Goal: Information Seeking & Learning: Learn about a topic

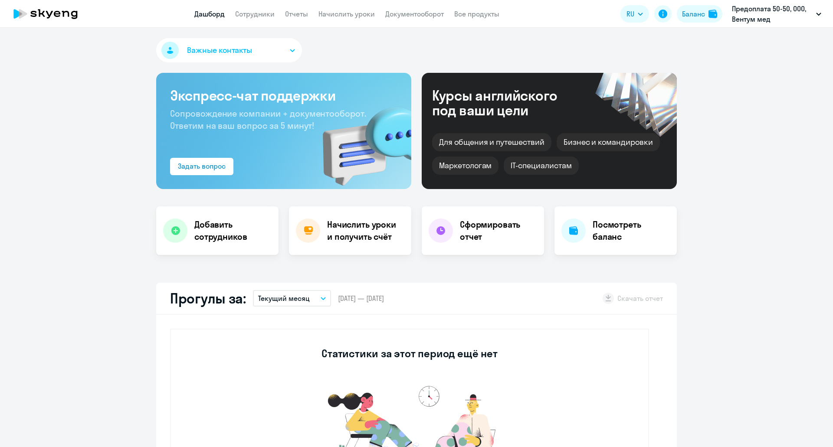
select select "30"
click at [766, 58] on li "Постоплата чк 50-50, ООО "МТП"" at bounding box center [760, 62] width 132 height 22
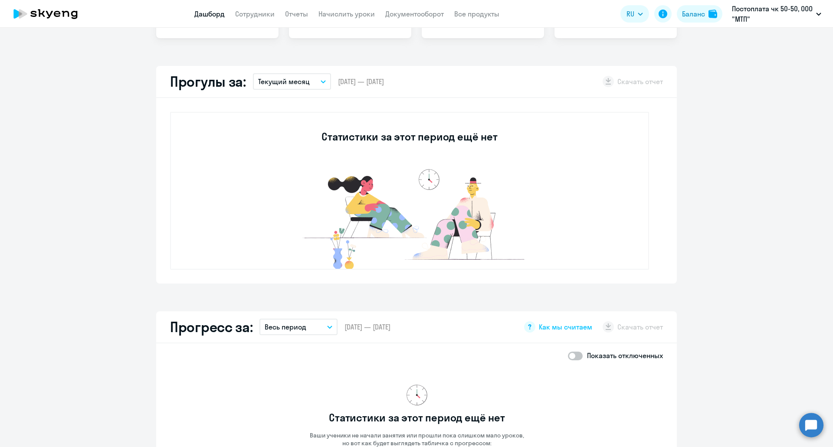
scroll to position [87, 0]
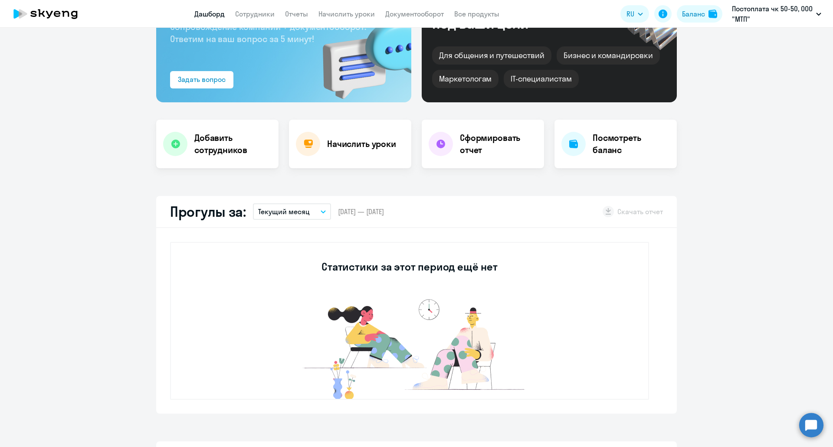
click at [283, 217] on button "Текущий месяц" at bounding box center [292, 212] width 78 height 16
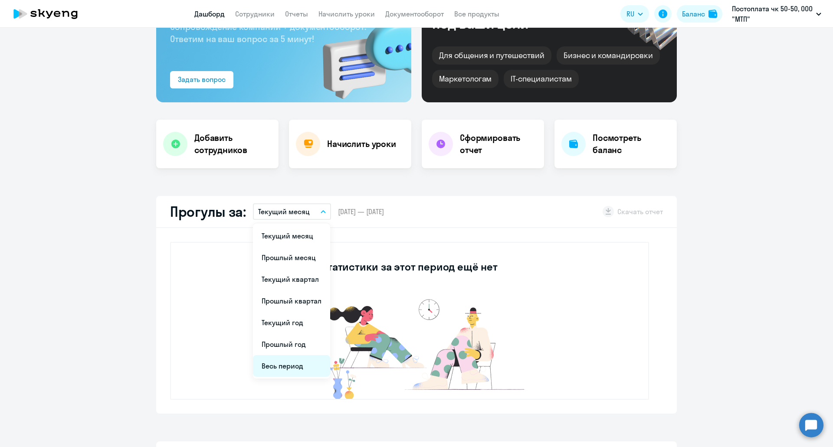
click at [285, 364] on li "Весь период" at bounding box center [291, 366] width 77 height 22
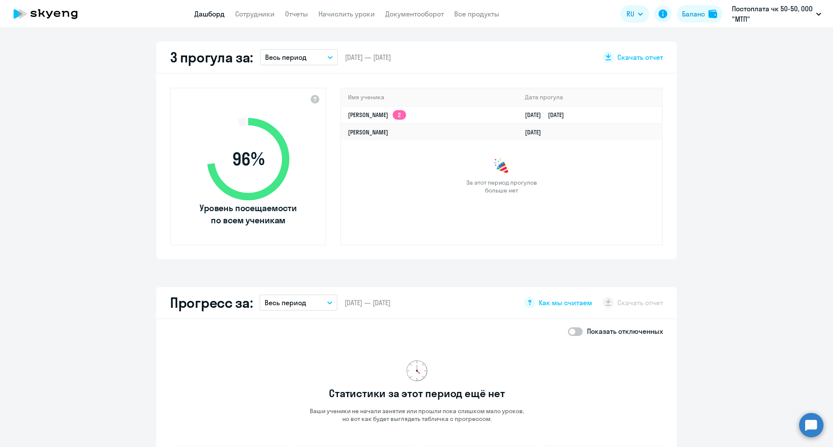
scroll to position [260, 0]
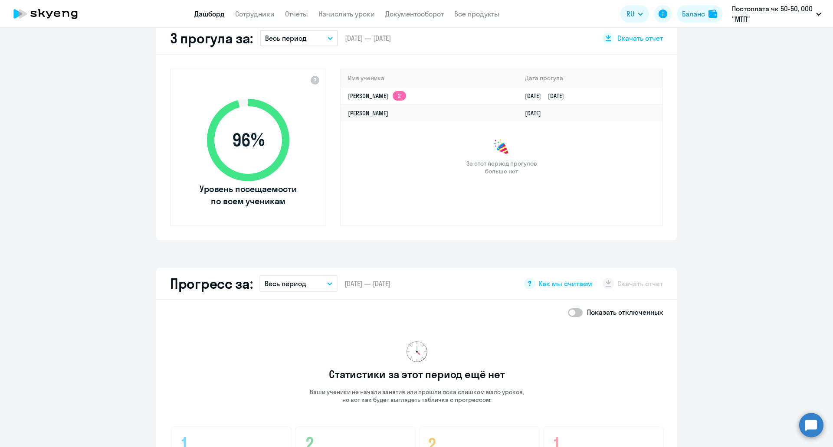
click at [286, 283] on p "Весь период" at bounding box center [286, 284] width 42 height 10
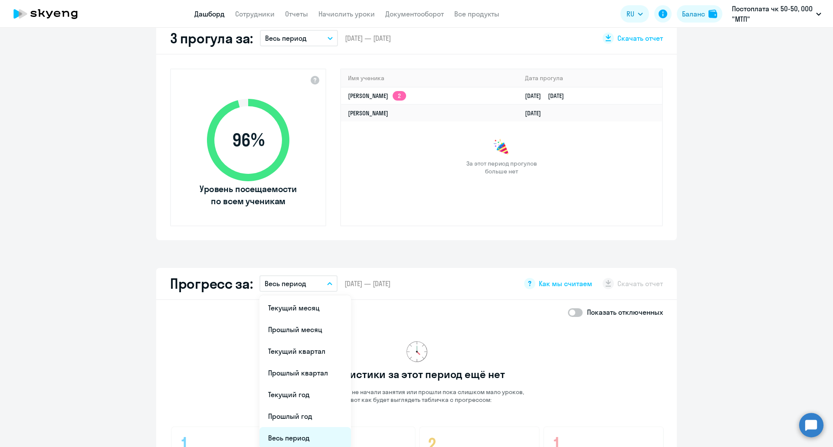
click at [300, 437] on li "Весь период" at bounding box center [306, 438] width 92 height 22
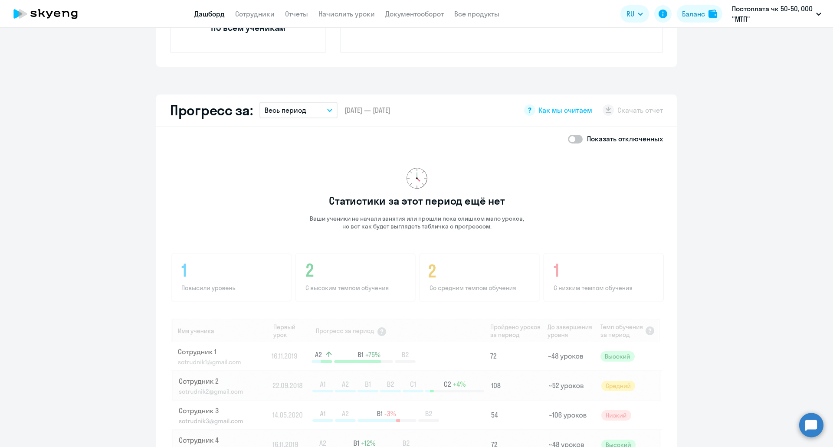
scroll to position [651, 0]
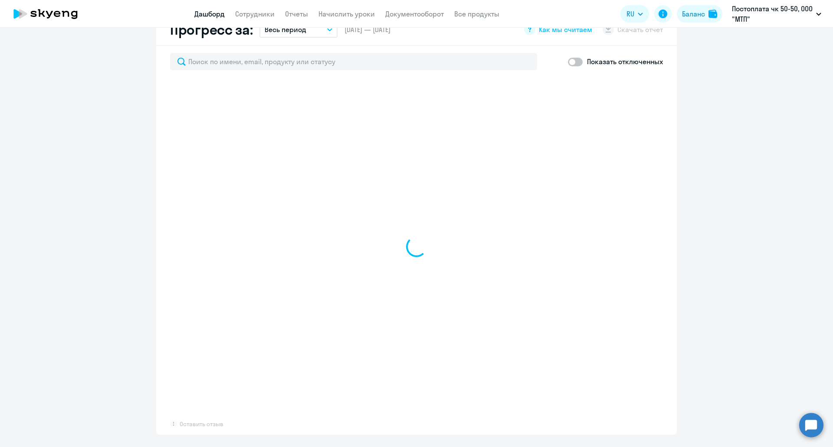
scroll to position [477, 0]
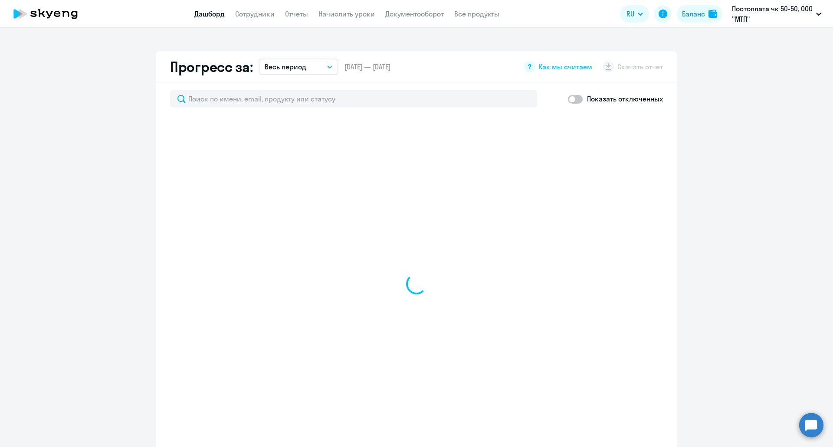
select select "30"
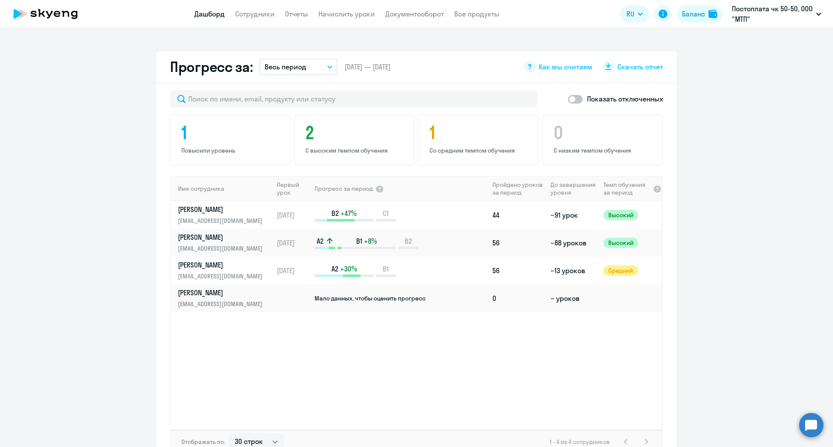
click at [265, 67] on p "Весь период" at bounding box center [286, 67] width 42 height 10
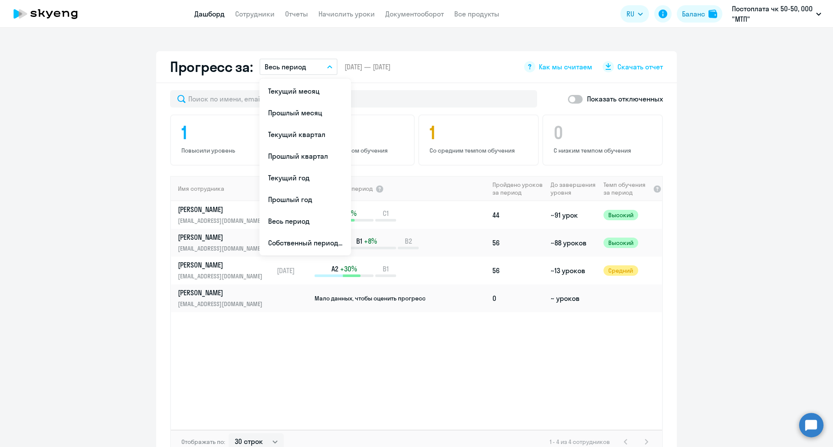
click at [111, 204] on app-progress-dashboard "Прогресс за: Весь период Текущий месяц Прошлый месяц Текущий квартал [GEOGRAPHI…" at bounding box center [416, 262] width 833 height 422
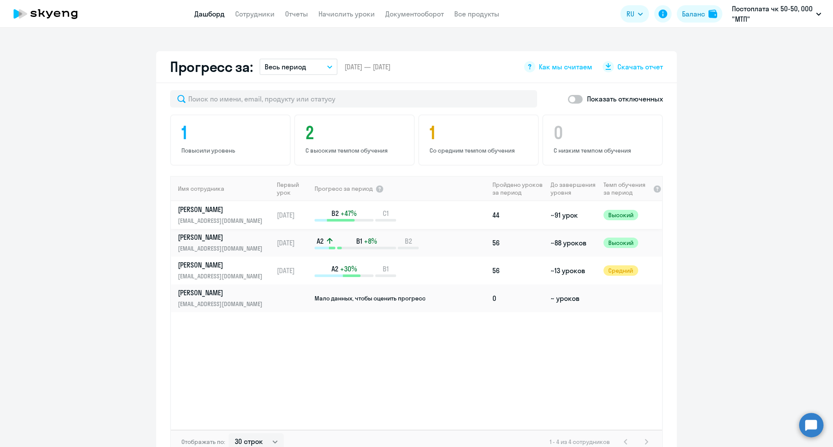
click at [388, 209] on p "C1" at bounding box center [385, 214] width 21 height 10
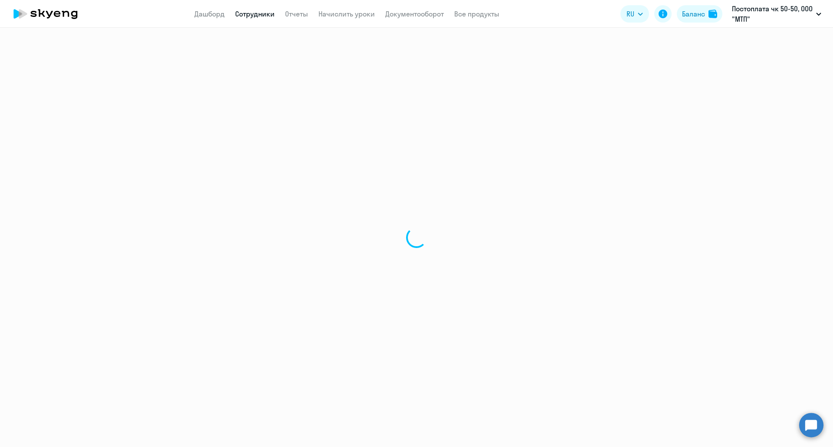
click at [412, 211] on div at bounding box center [416, 238] width 833 height 420
select select "english"
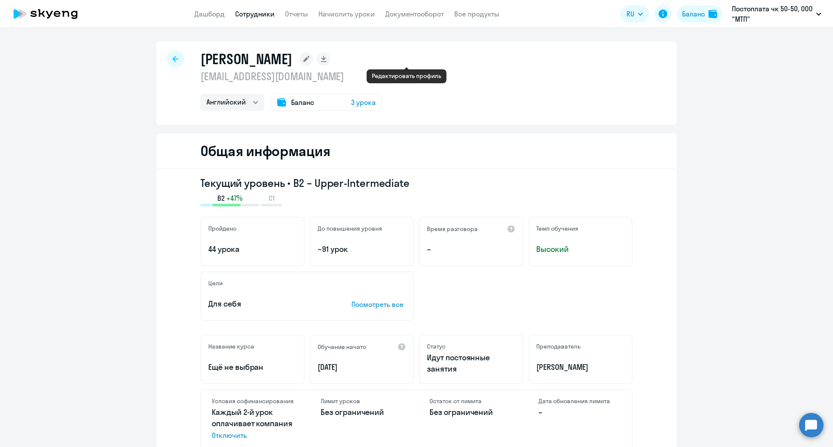
click at [313, 58] on rect at bounding box center [306, 59] width 14 height 14
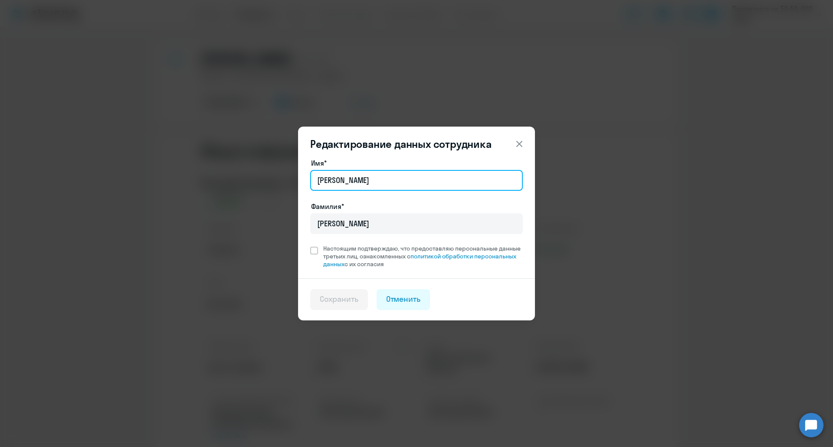
drag, startPoint x: 330, startPoint y: 177, endPoint x: 320, endPoint y: 177, distance: 10.0
click at [320, 177] on input "[PERSON_NAME]" at bounding box center [416, 180] width 213 height 21
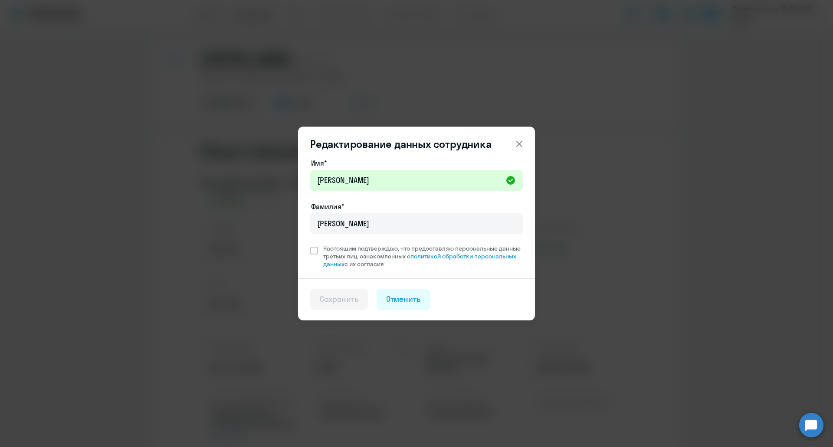
click at [515, 141] on button at bounding box center [519, 143] width 17 height 17
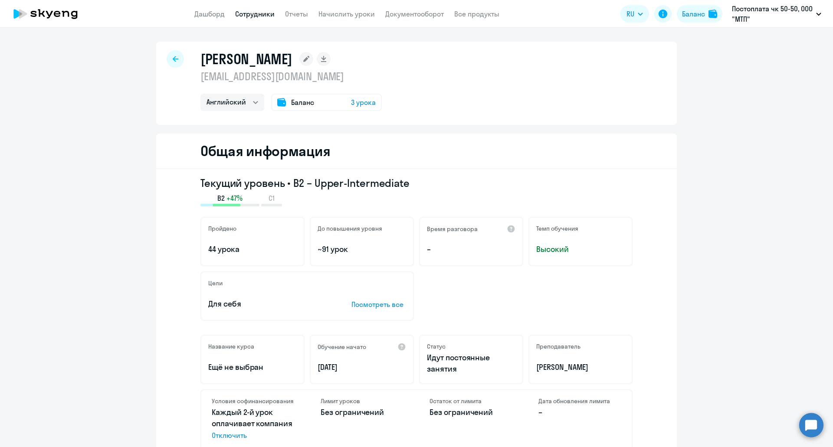
click at [343, 105] on div "Баланс 3 урока" at bounding box center [326, 102] width 111 height 17
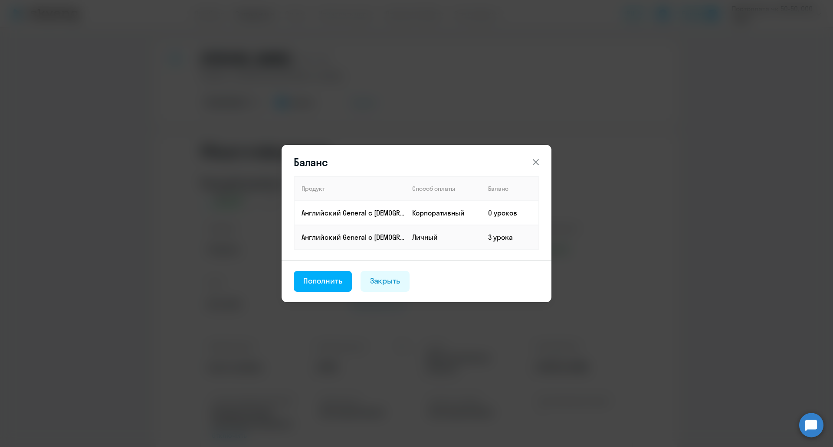
click at [541, 161] on icon at bounding box center [536, 162] width 10 height 10
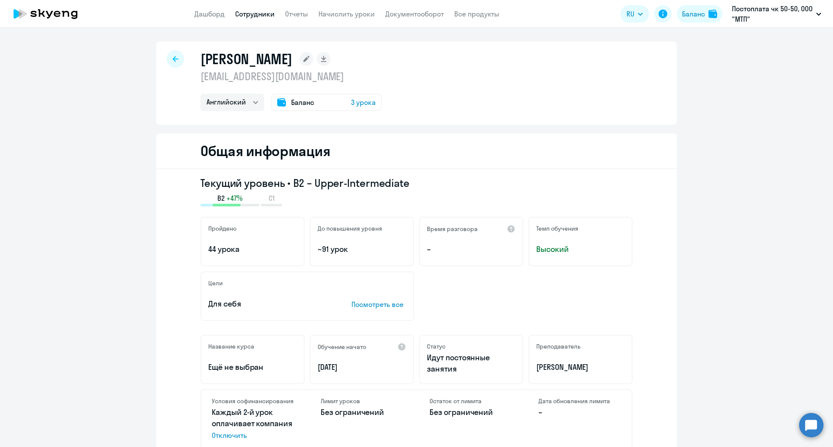
drag, startPoint x: 74, startPoint y: 18, endPoint x: 116, endPoint y: 10, distance: 42.8
click at [74, 18] on icon at bounding box center [74, 15] width 7 height 8
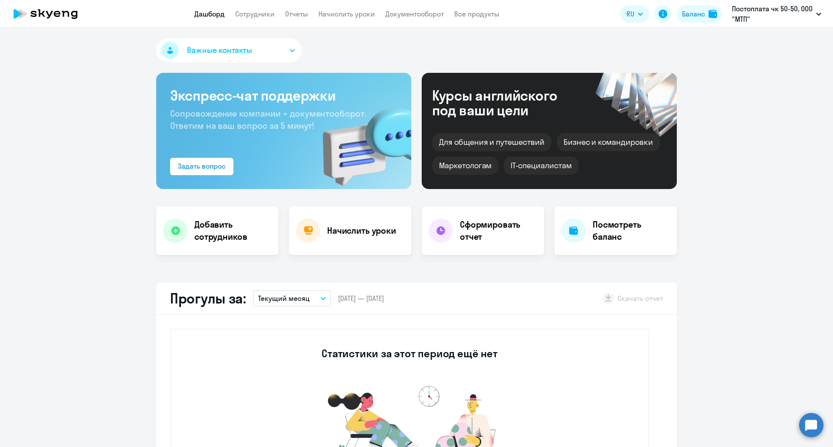
select select "30"
